Goal: Find contact information: Find contact information

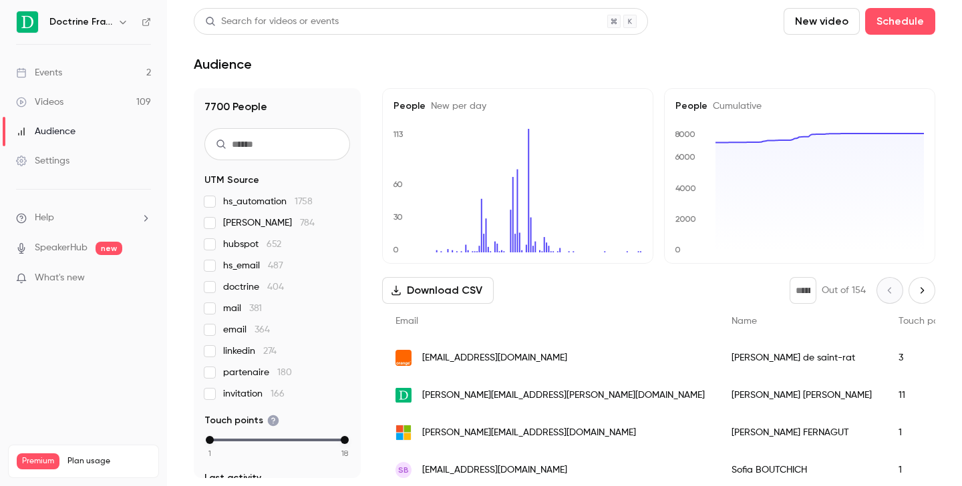
click at [126, 26] on icon "button" at bounding box center [123, 22] width 11 height 11
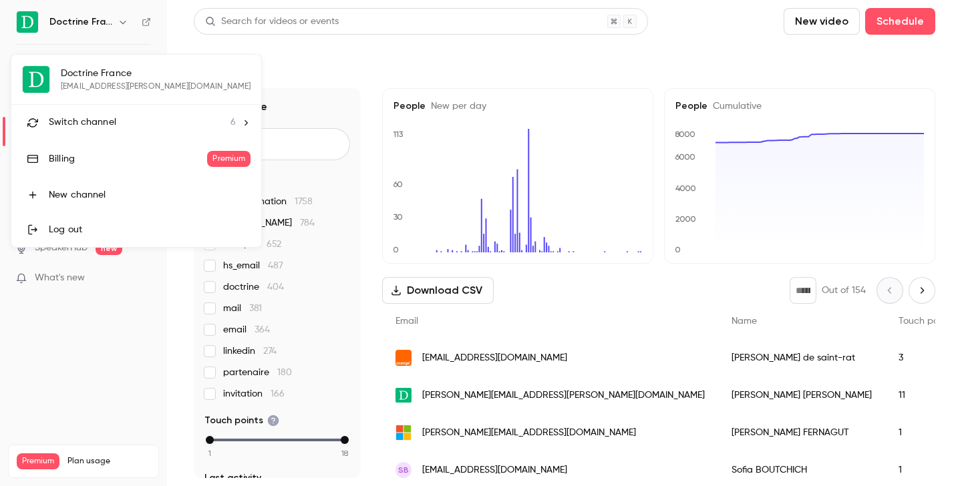
click at [142, 142] on link "Billing Premium" at bounding box center [136, 158] width 250 height 37
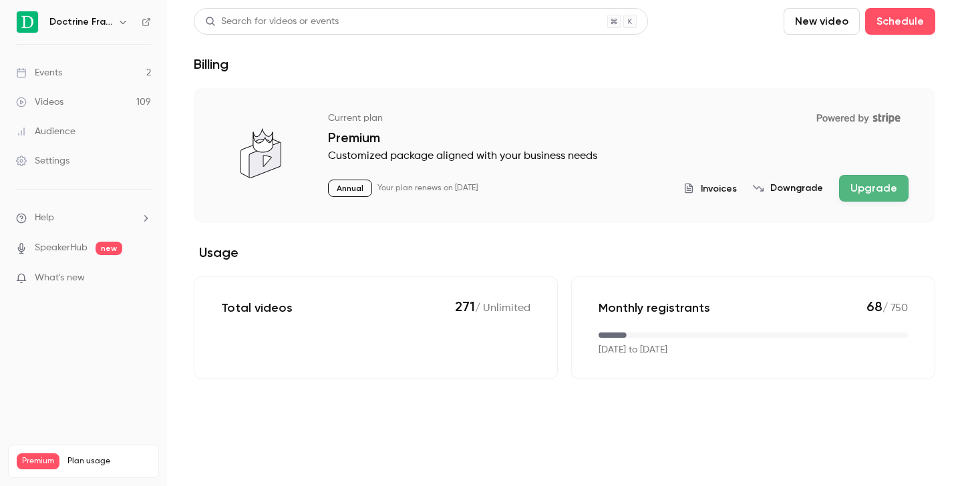
click at [115, 25] on button "button" at bounding box center [123, 22] width 16 height 16
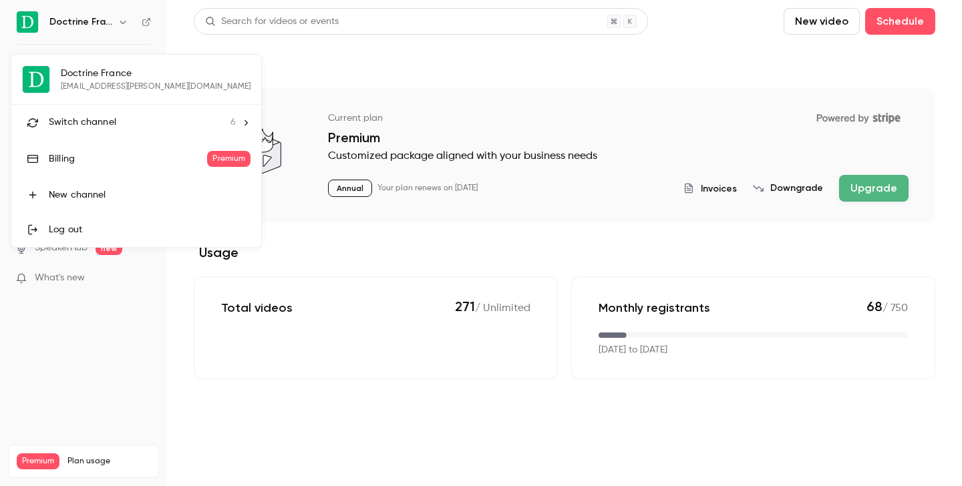
click at [130, 114] on li "Switch channel 6" at bounding box center [136, 122] width 250 height 35
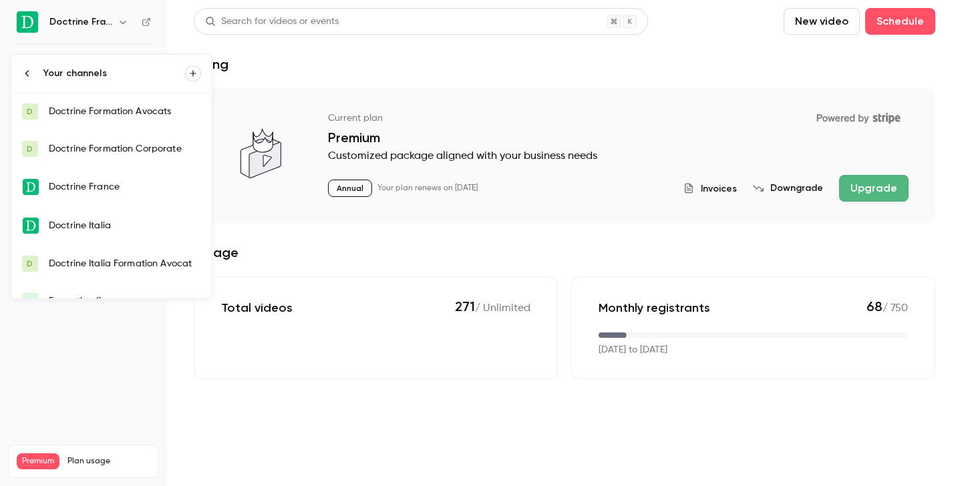
click at [132, 134] on link "D Doctrine Formation Corporate" at bounding box center [111, 148] width 200 height 37
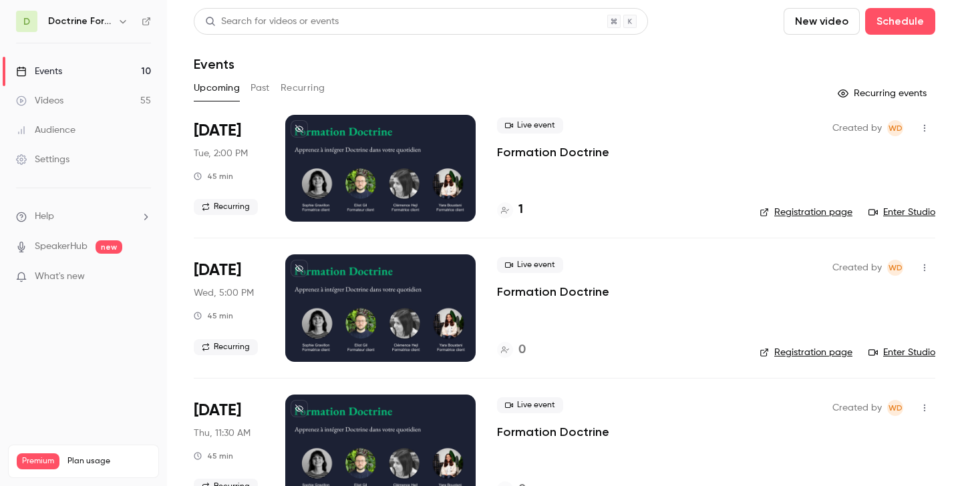
click at [265, 84] on button "Past" at bounding box center [259, 87] width 19 height 21
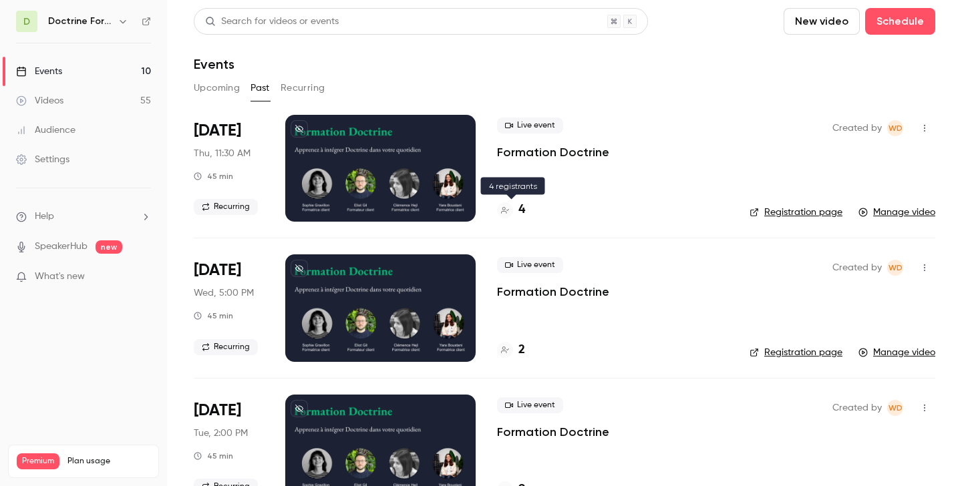
click at [520, 210] on h4 "4" at bounding box center [521, 210] width 7 height 18
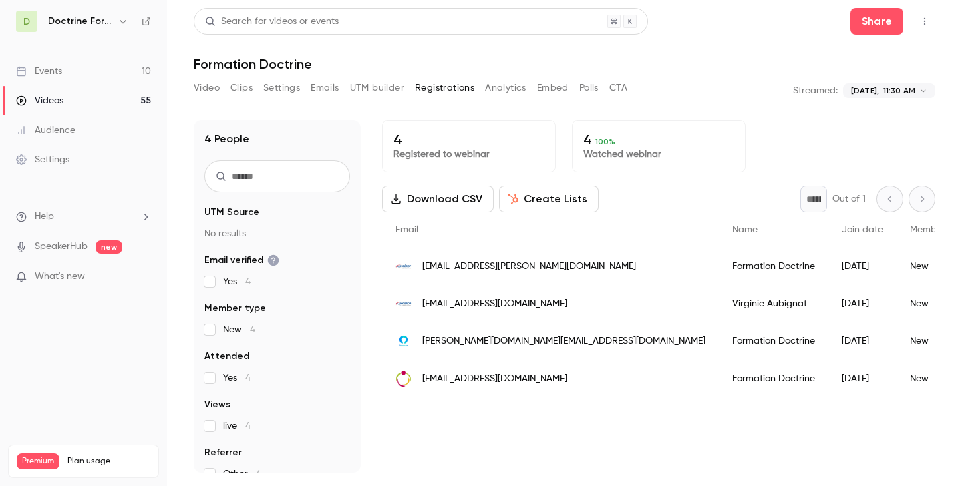
click at [502, 269] on span "[EMAIL_ADDRESS][PERSON_NAME][DOMAIN_NAME]" at bounding box center [529, 267] width 214 height 14
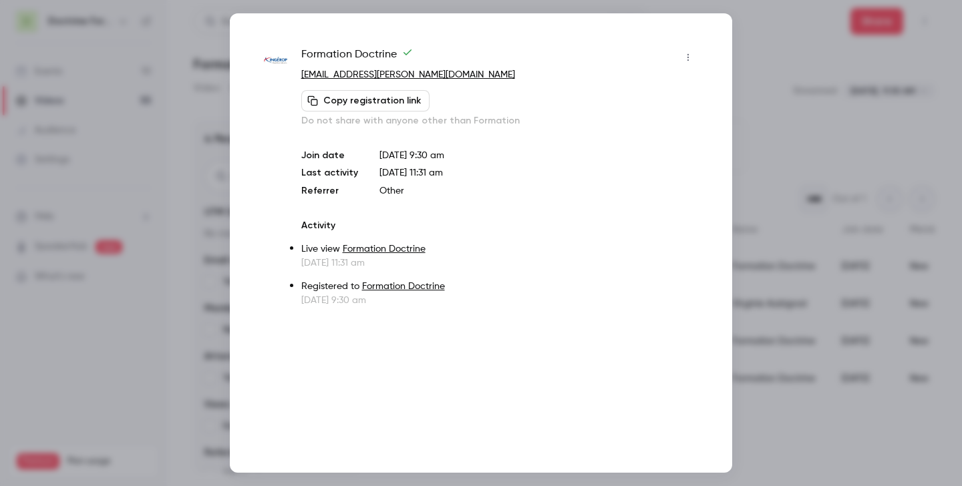
click at [813, 144] on div at bounding box center [481, 243] width 962 height 486
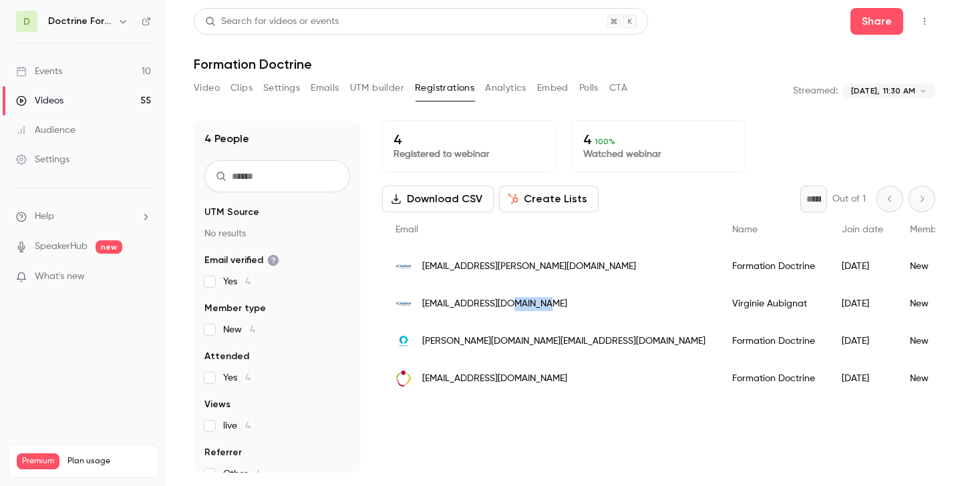
copy span "ingerop"
click at [461, 303] on span "[EMAIL_ADDRESS][DOMAIN_NAME]" at bounding box center [494, 304] width 145 height 14
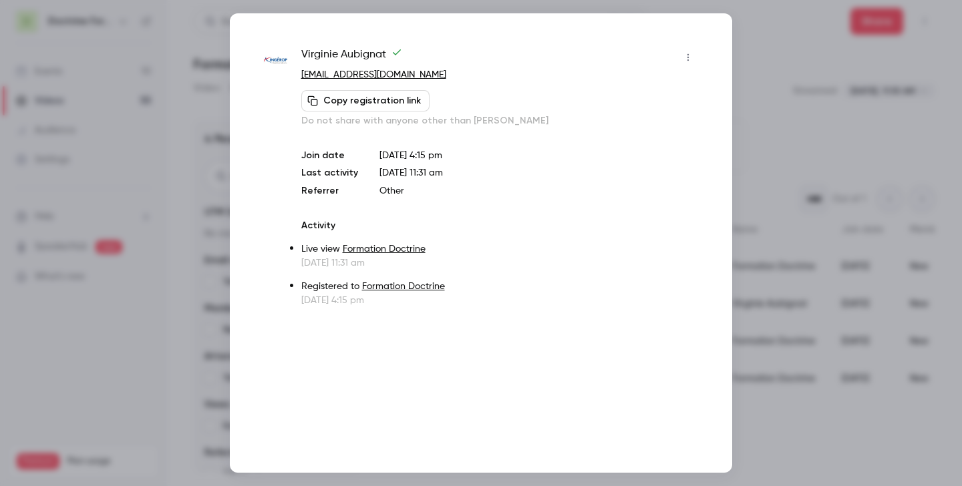
click at [782, 114] on div at bounding box center [481, 243] width 962 height 486
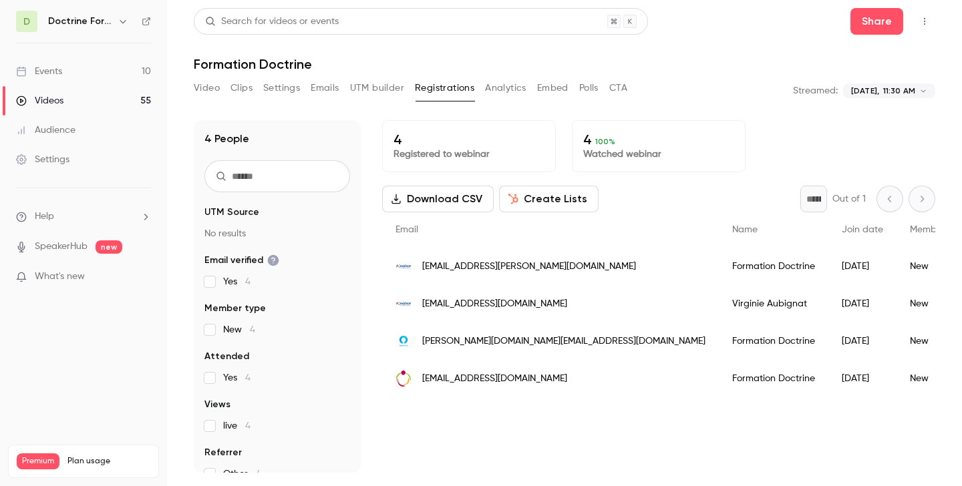
click at [467, 347] on span "[PERSON_NAME][DOMAIN_NAME][EMAIL_ADDRESS][DOMAIN_NAME]" at bounding box center [563, 342] width 283 height 14
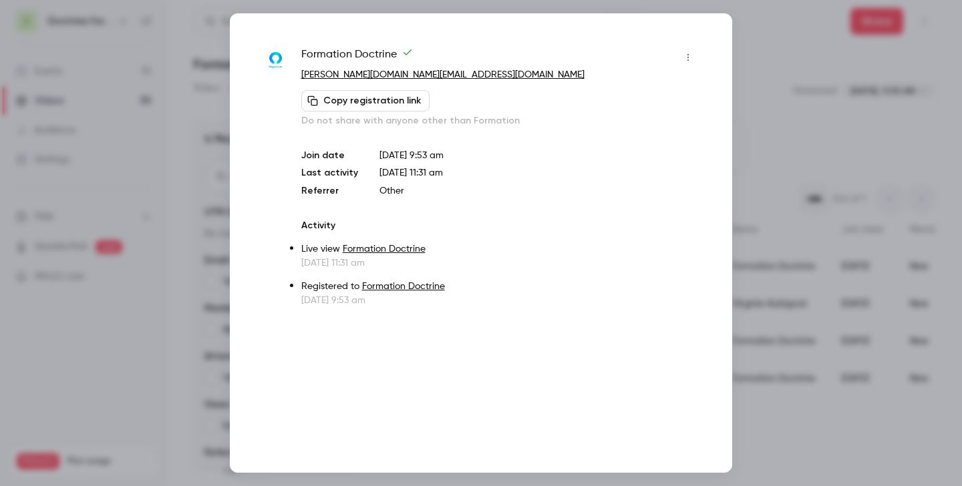
click at [864, 105] on div at bounding box center [481, 243] width 962 height 486
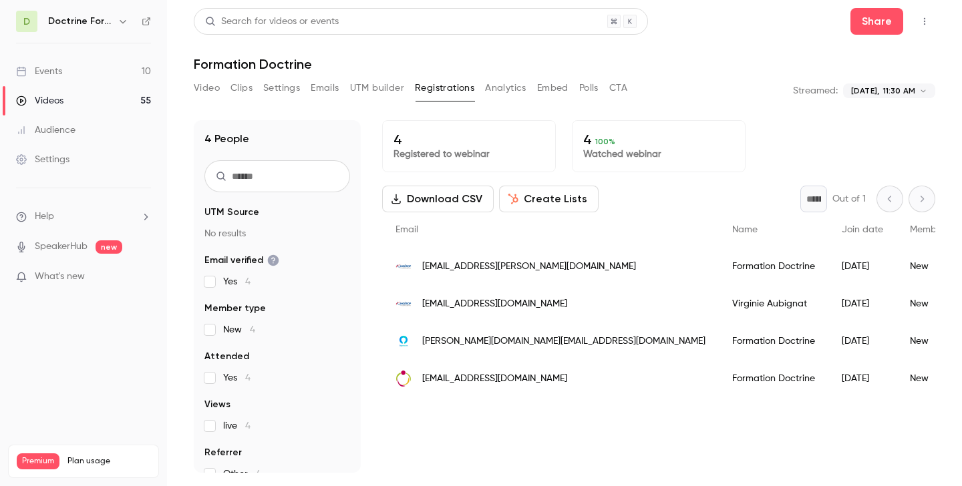
click at [434, 383] on span "[EMAIL_ADDRESS][DOMAIN_NAME]" at bounding box center [494, 379] width 145 height 14
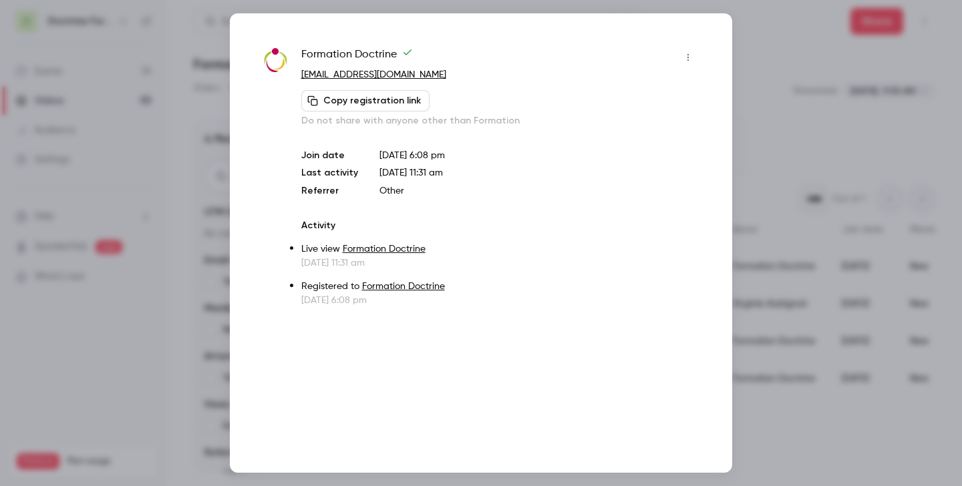
click at [771, 68] on div at bounding box center [481, 243] width 962 height 486
